Goal: Information Seeking & Learning: Check status

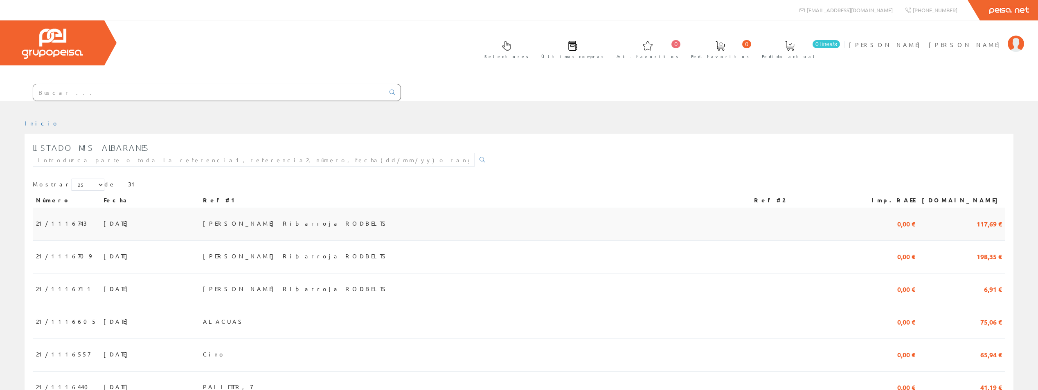
click at [293, 216] on span "nave Ribarroja RODBELTS" at bounding box center [296, 223] width 186 height 14
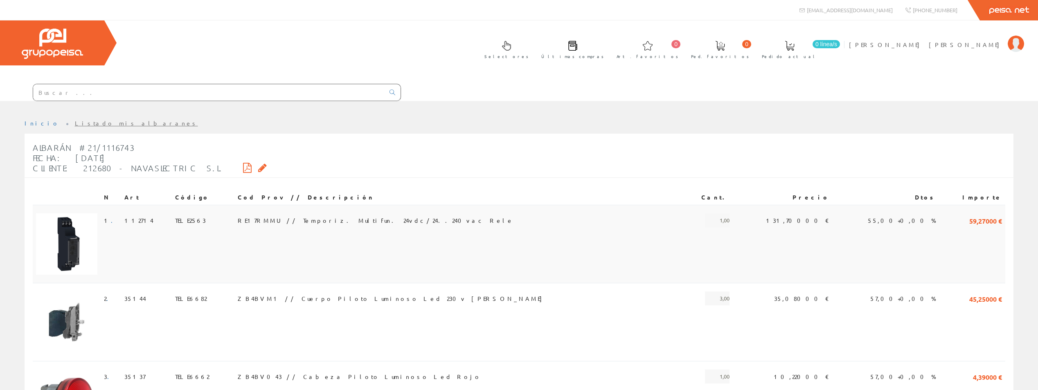
click at [267, 213] on span "RE17RMMU // Temporiz. Multifun. 24vdc/24..240vac Rele" at bounding box center [376, 220] width 276 height 14
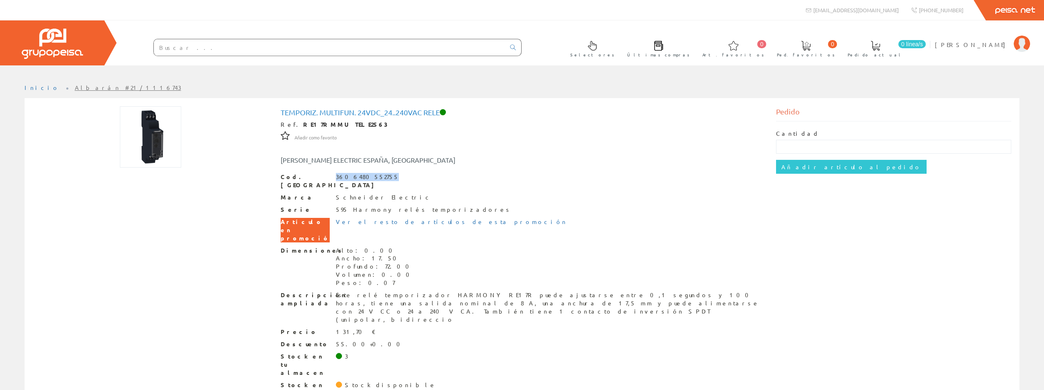
drag, startPoint x: 337, startPoint y: 176, endPoint x: 394, endPoint y: 179, distance: 57.4
click at [394, 179] on div "Cod. Barras 3606480552755" at bounding box center [522, 181] width 483 height 16
drag, startPoint x: 394, startPoint y: 179, endPoint x: 375, endPoint y: 179, distance: 19.2
copy div "3606480552755"
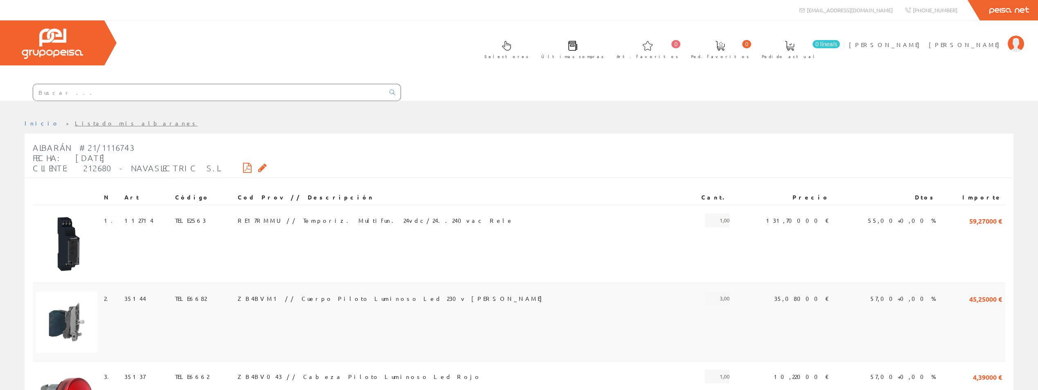
click at [263, 283] on td "ZB4BVM1 // Cuerpo Piloto Luminoso Led 230v [PERSON_NAME]" at bounding box center [458, 322] width 449 height 78
click at [75, 119] on link "Listado mis albaranes" at bounding box center [136, 122] width 123 height 7
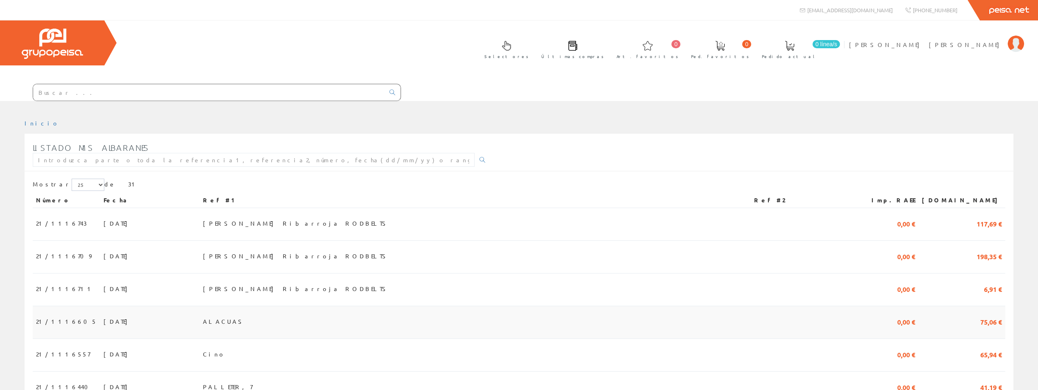
click at [245, 315] on span "ALACUAS" at bounding box center [224, 322] width 43 height 14
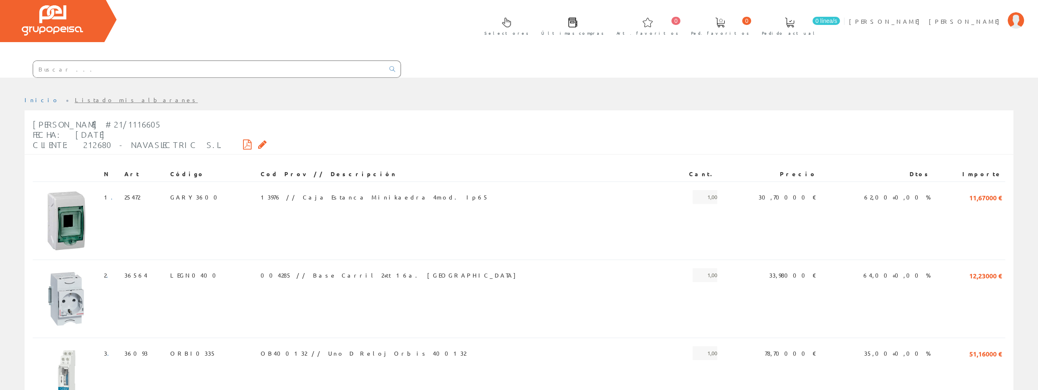
scroll to position [11, 0]
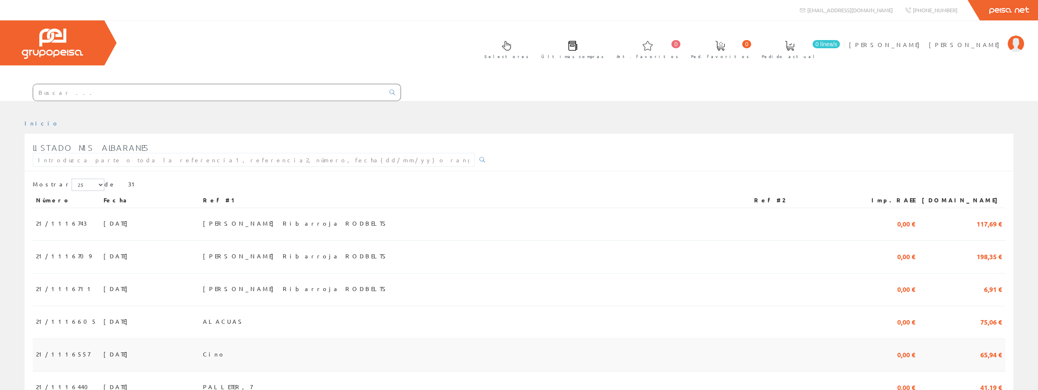
click at [225, 347] on span "Cino" at bounding box center [214, 354] width 22 height 14
